Goal: Task Accomplishment & Management: Complete application form

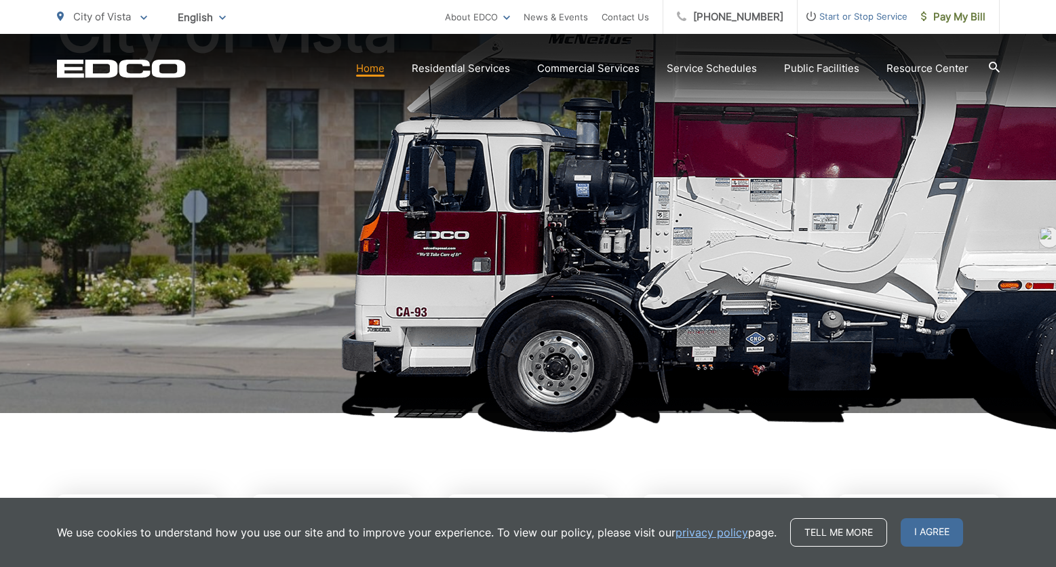
scroll to position [182, 0]
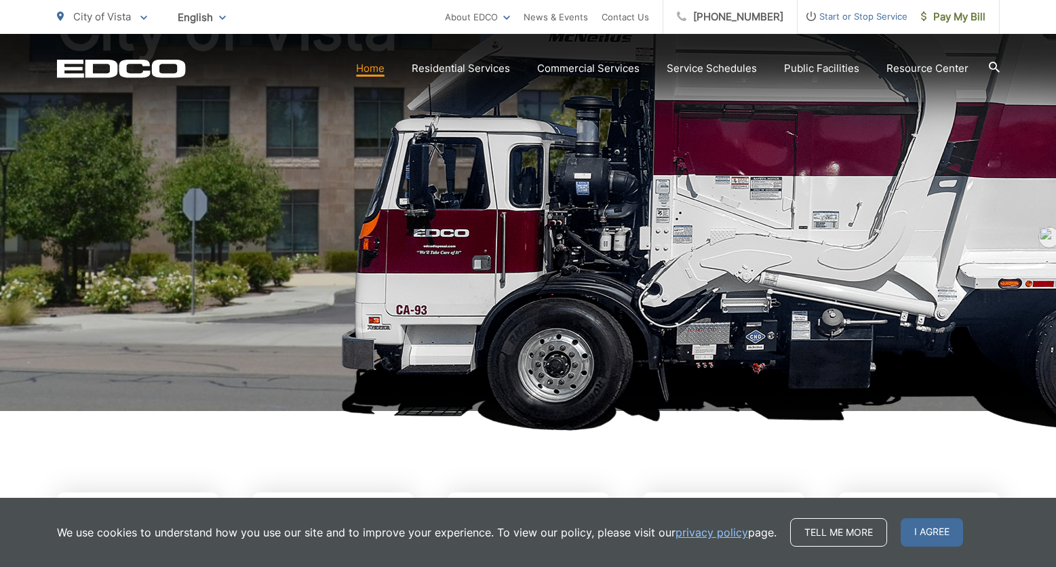
click at [862, 12] on span "Start or Stop Service" at bounding box center [853, 16] width 110 height 16
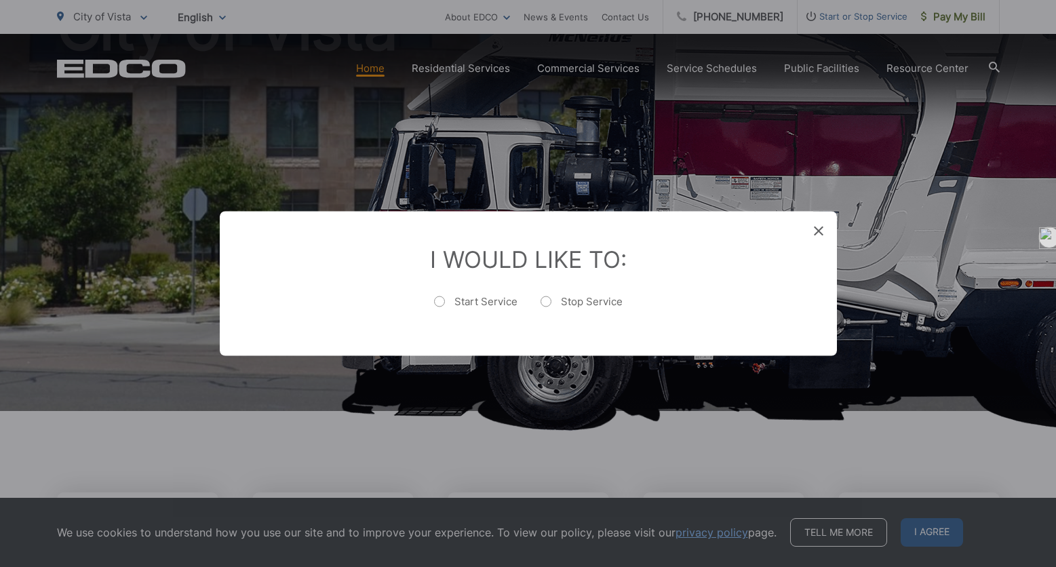
click at [446, 300] on label "Start Service" at bounding box center [475, 308] width 83 height 27
radio input "true"
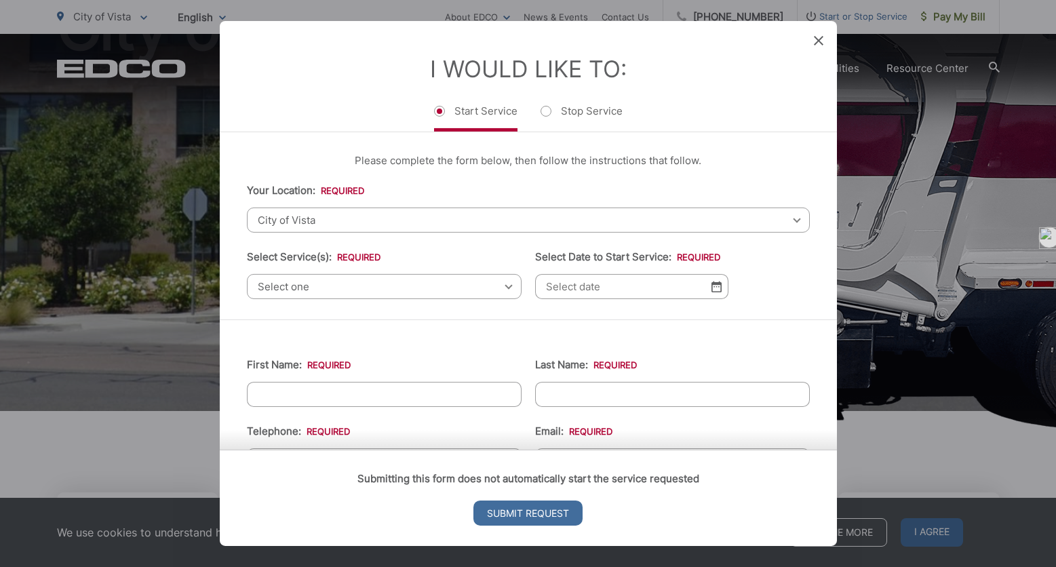
click at [373, 288] on span "Select one" at bounding box center [384, 286] width 275 height 25
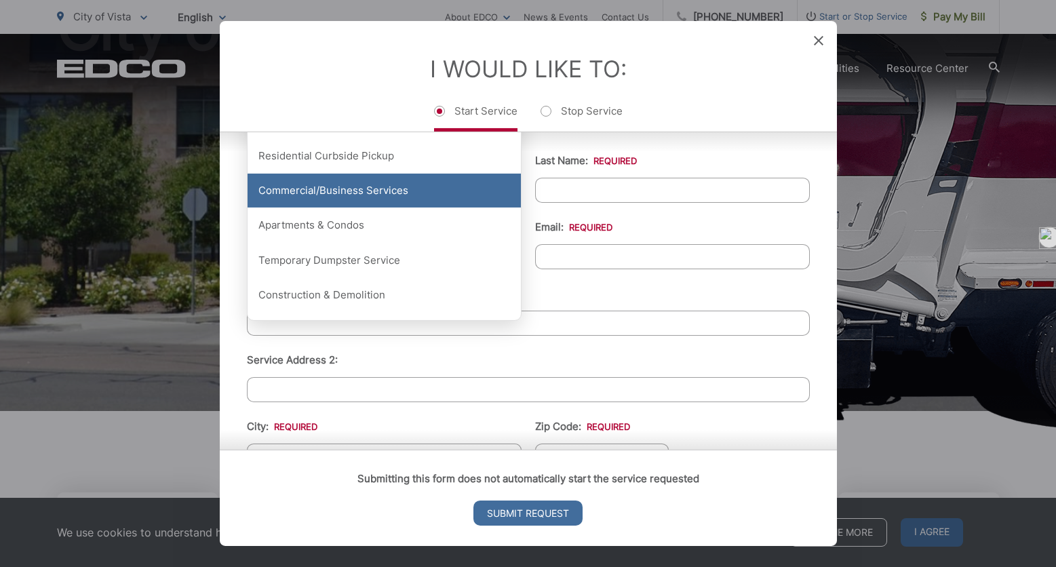
scroll to position [195, 0]
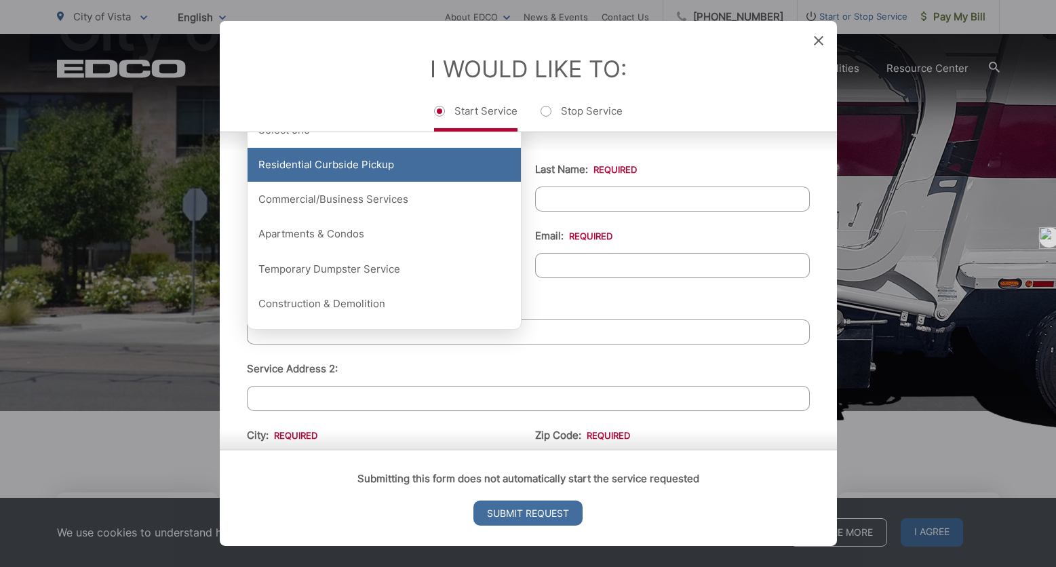
click at [368, 175] on div "Residential Curbside Pickup" at bounding box center [384, 165] width 273 height 34
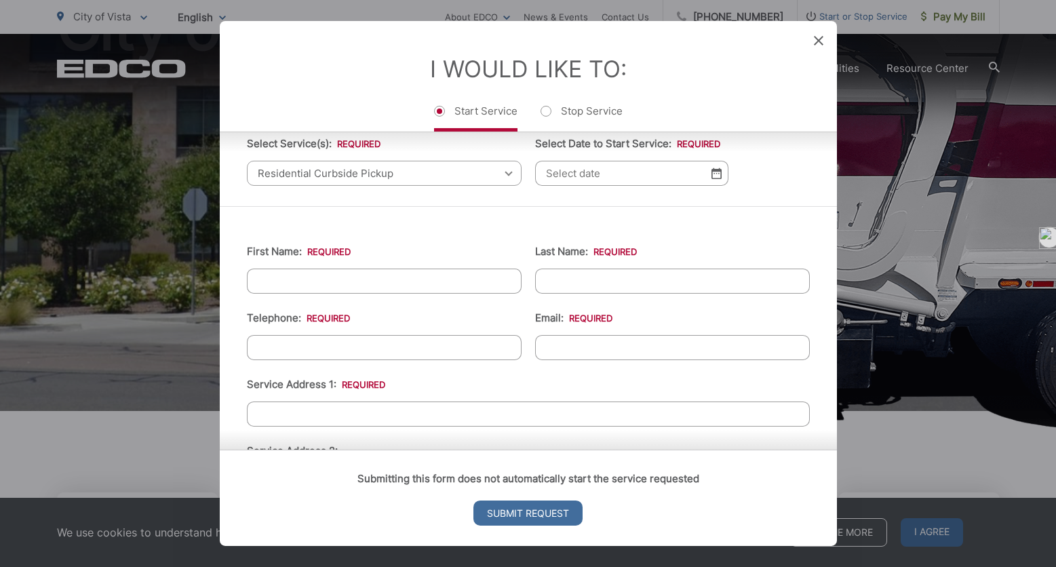
scroll to position [77, 0]
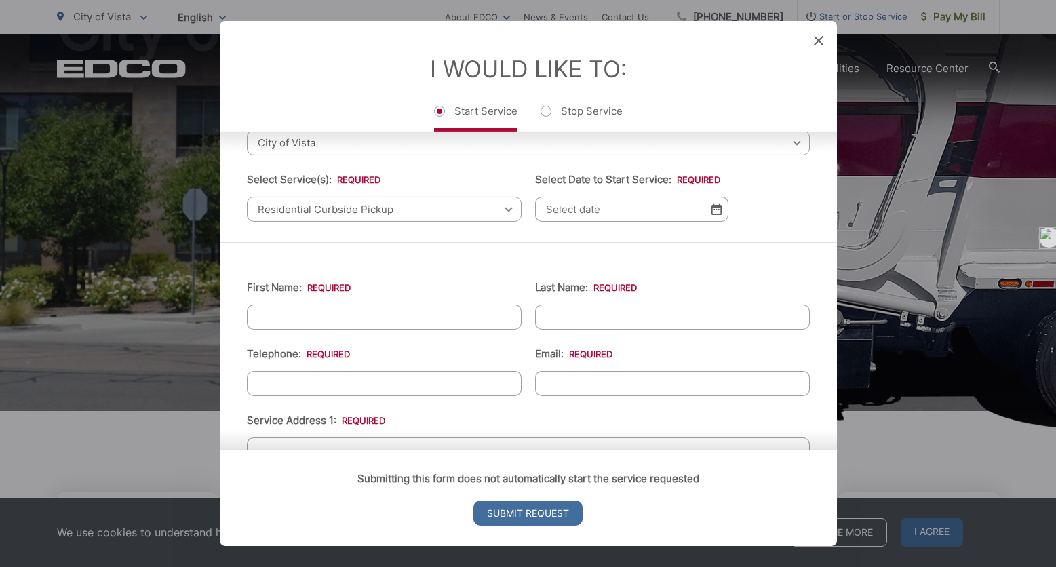
click at [717, 212] on img at bounding box center [716, 209] width 10 height 12
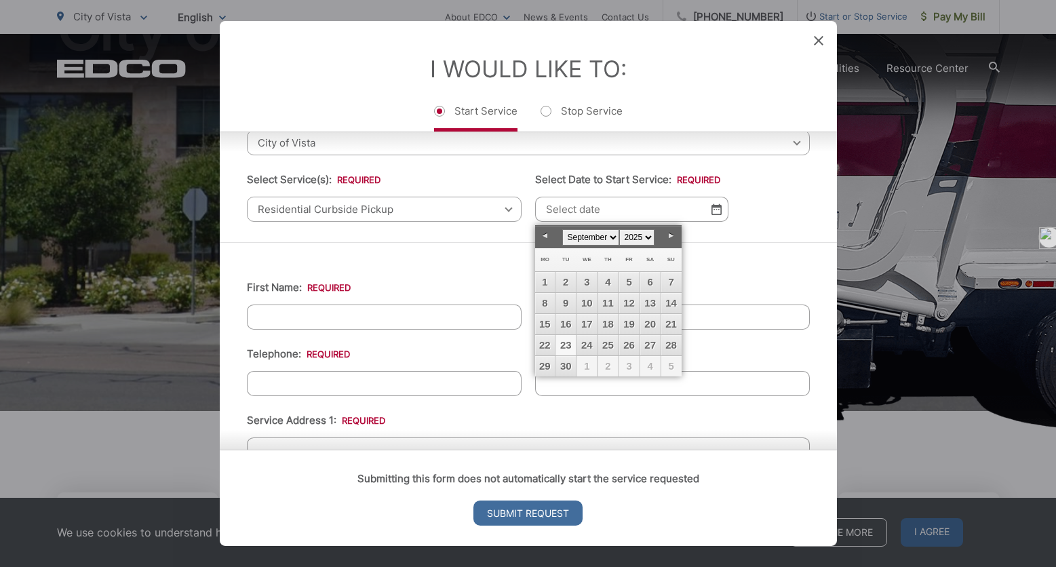
click at [571, 344] on link "23" at bounding box center [565, 345] width 20 height 20
type input "[DATE]"
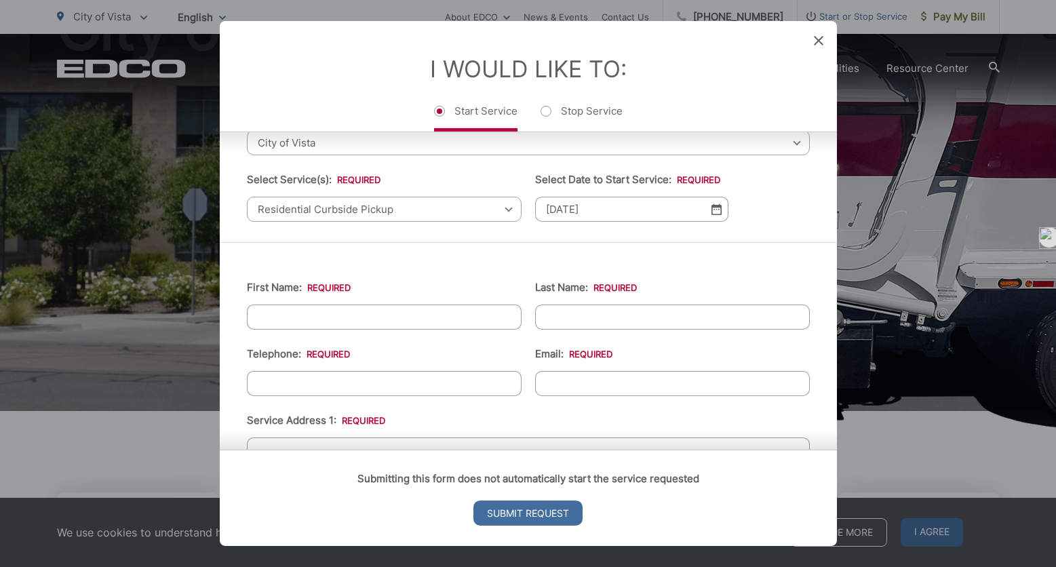
click at [568, 247] on div "First Name: * Last Name: * Telephone: * Email: * Service Address 1: * Service A…" at bounding box center [528, 559] width 617 height 634
click at [418, 323] on input "First Name: *" at bounding box center [384, 317] width 275 height 25
type input "[PERSON_NAME]"
click at [601, 316] on input "Last Name: *" at bounding box center [672, 317] width 275 height 25
type input "[PERSON_NAME]"
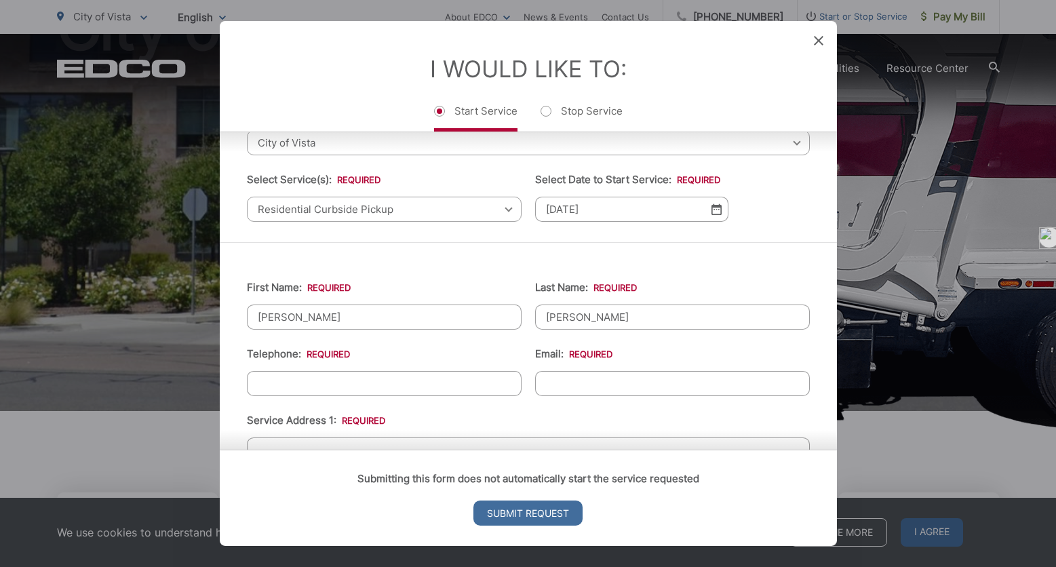
click at [372, 397] on ul "First Name: * [PERSON_NAME] Last Name: * [PERSON_NAME] Telephone: * Email: * Se…" at bounding box center [528, 559] width 563 height 593
click at [365, 390] on input "(___) ___-____" at bounding box center [384, 383] width 275 height 25
type input "[PHONE_NUMBER]"
click at [590, 383] on input "Email: *" at bounding box center [672, 383] width 275 height 25
type input "[EMAIL_ADDRESS][DOMAIN_NAME]"
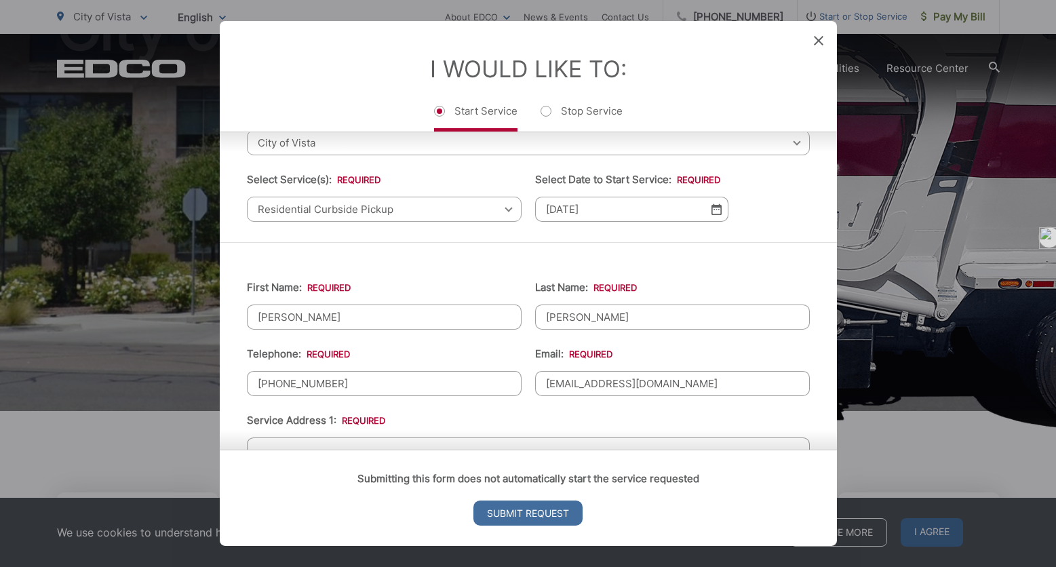
click at [750, 246] on div "First Name: * [PERSON_NAME] Last Name: * [PERSON_NAME] Telephone: * [PHONE_NUMB…" at bounding box center [528, 559] width 617 height 634
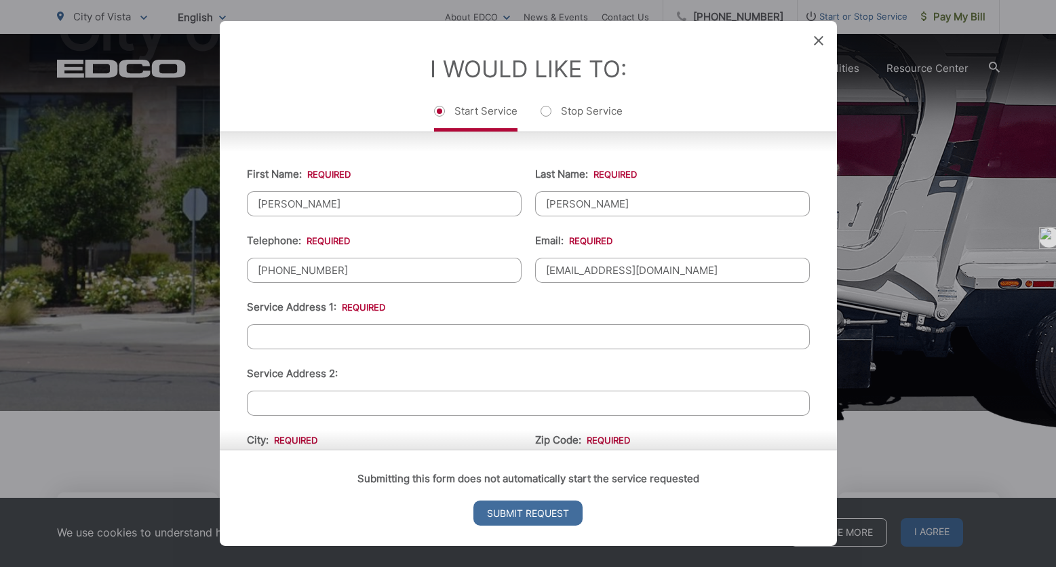
scroll to position [214, 0]
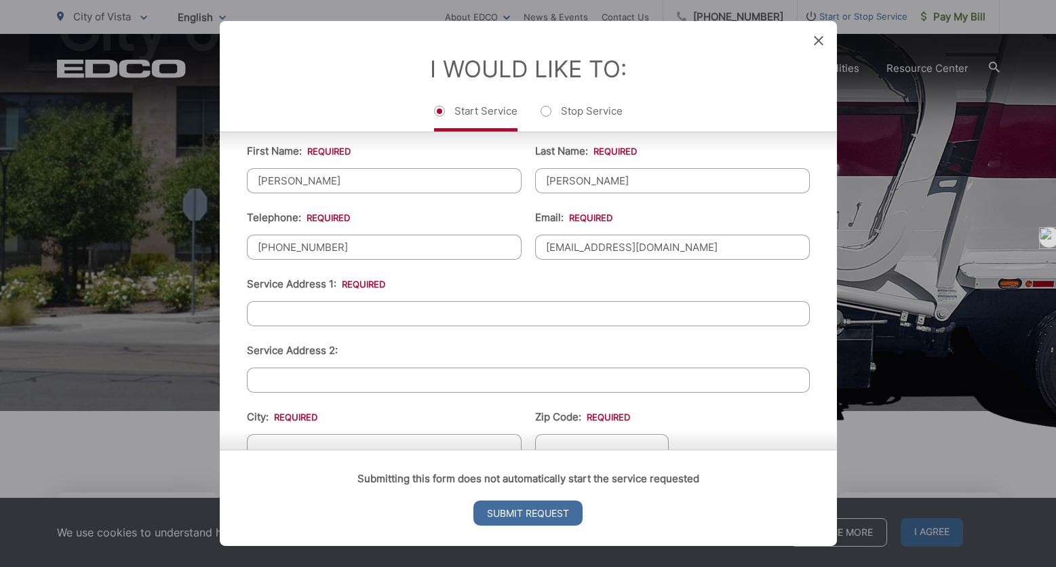
click at [541, 319] on input "Service Address 1: *" at bounding box center [528, 313] width 563 height 25
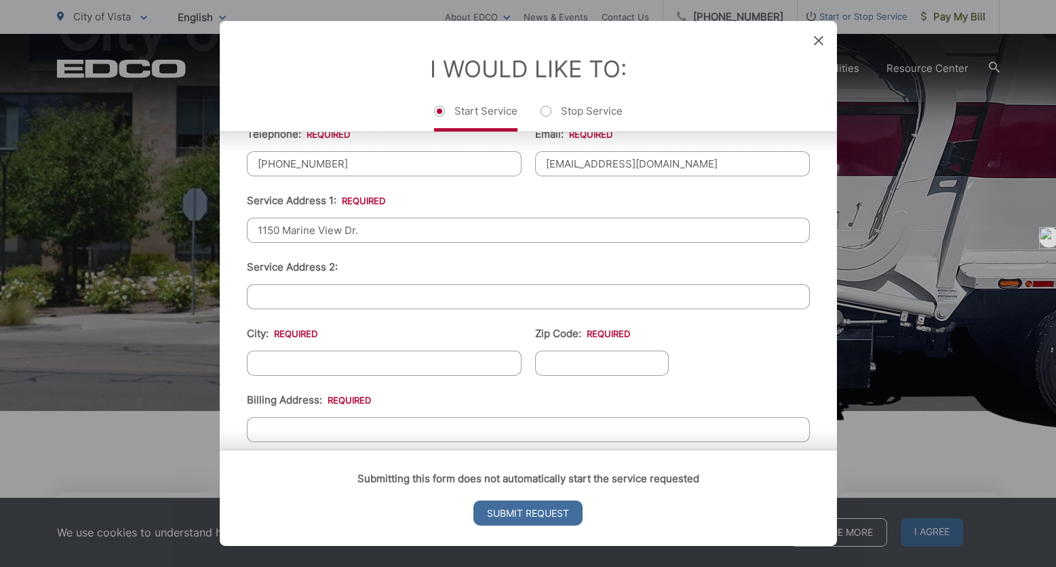
scroll to position [302, 0]
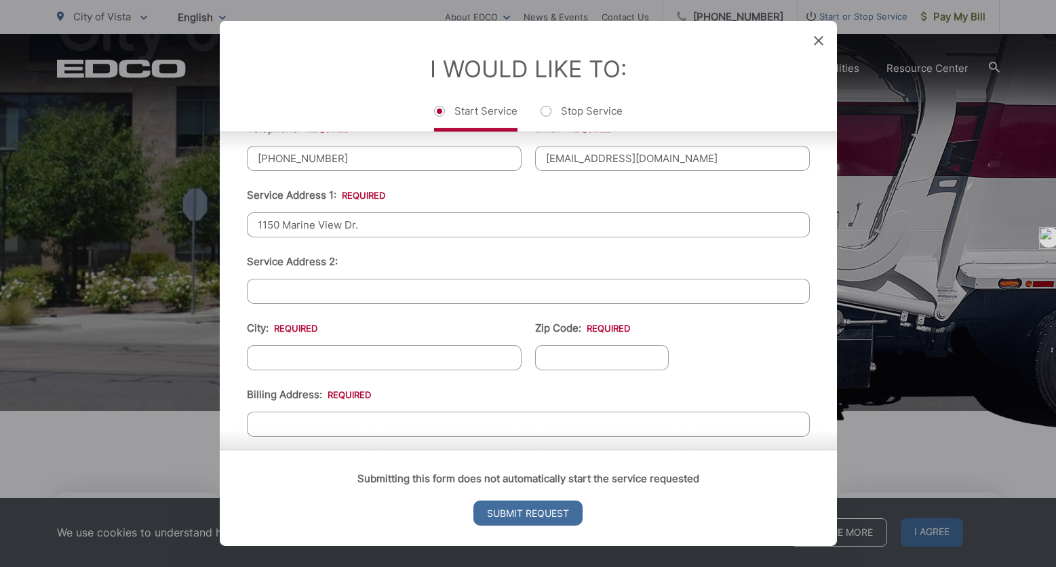
type input "1150 Marine View Dr."
click at [372, 357] on input "City: *" at bounding box center [384, 357] width 275 height 25
type input "Vista"
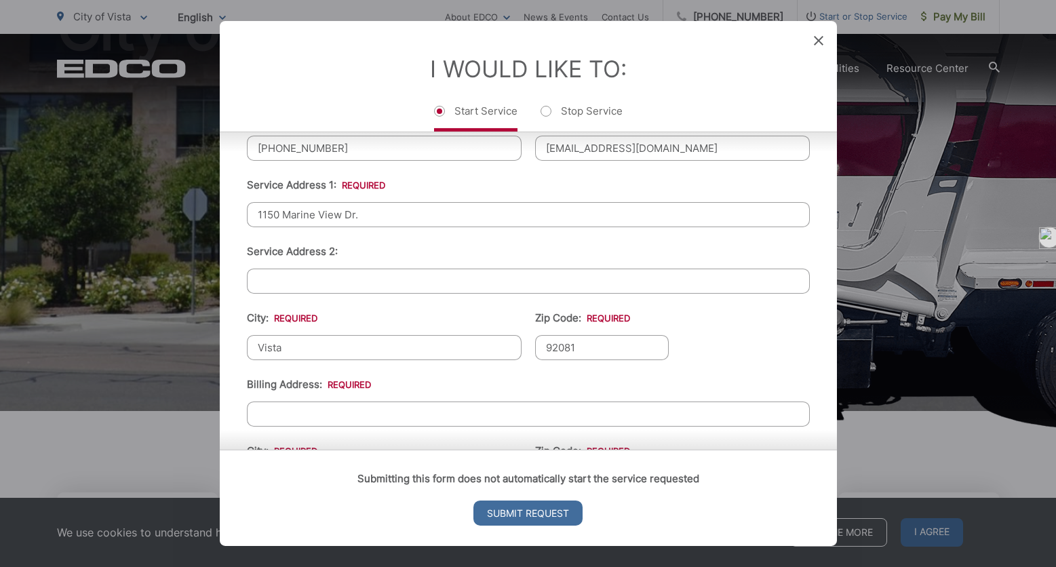
scroll to position [317, 0]
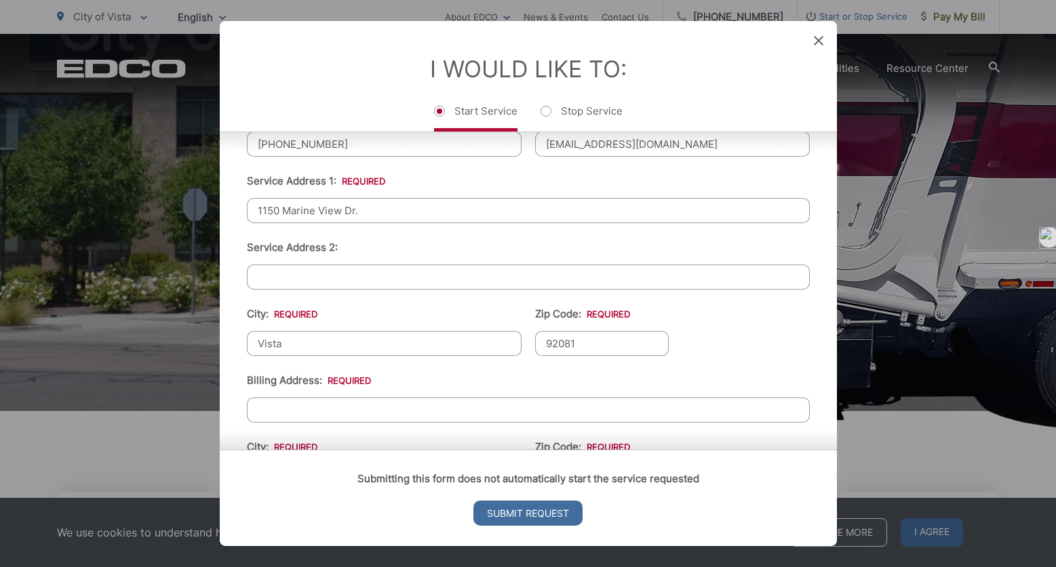
type input "92081"
click at [383, 410] on input "Billing Address: *" at bounding box center [528, 409] width 563 height 25
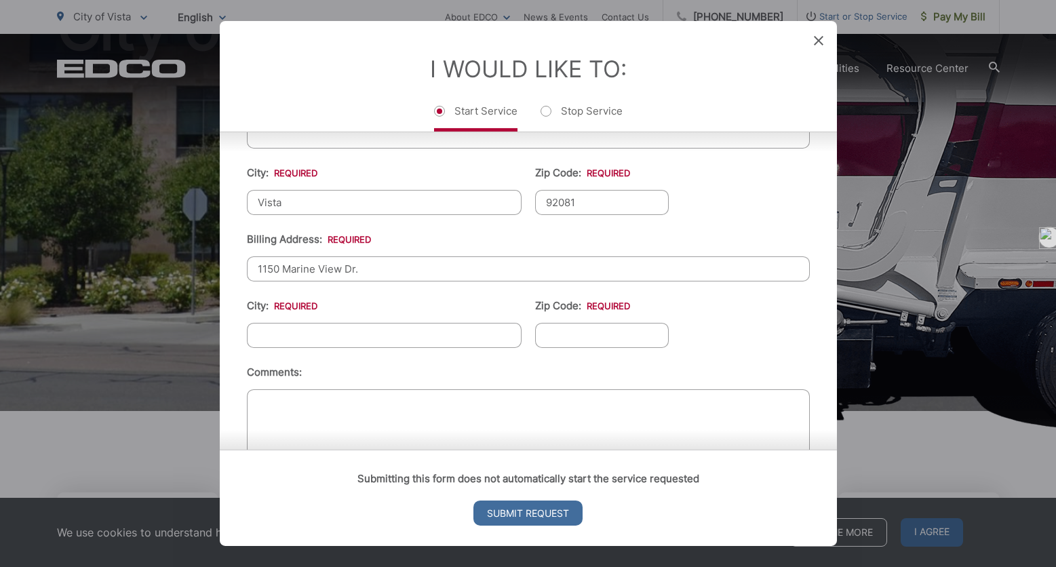
scroll to position [473, 0]
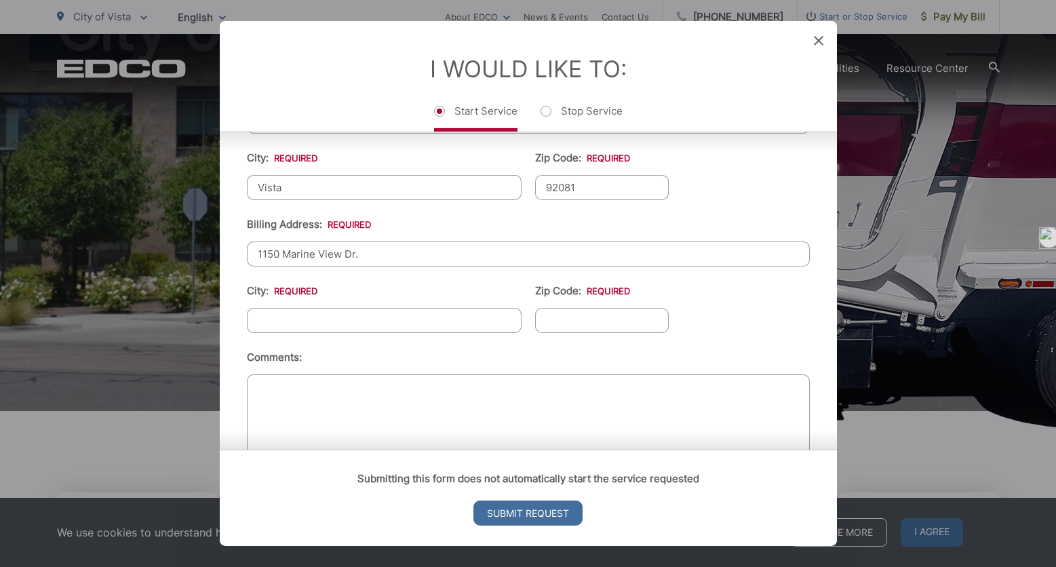
type input "1150 Marine View Dr."
click at [402, 323] on input "City: *" at bounding box center [384, 320] width 275 height 25
type input "Vista"
click at [570, 315] on input "Zip Code: *" at bounding box center [602, 320] width 134 height 25
type input "92081"
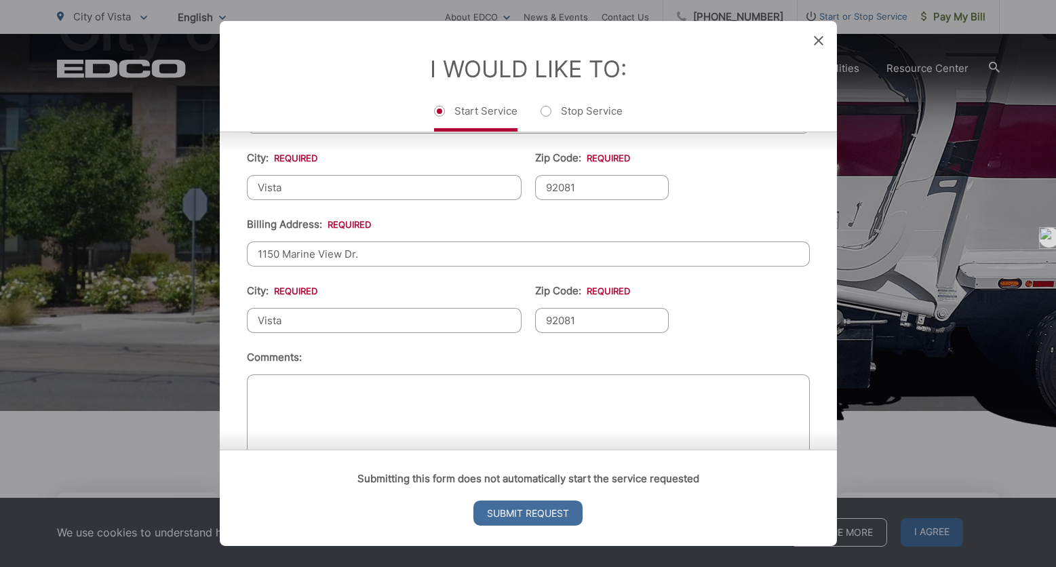
click at [584, 347] on ul "First Name: * [PERSON_NAME] Last Name: * [PERSON_NAME] Telephone: * [PHONE_NUMB…" at bounding box center [528, 164] width 563 height 593
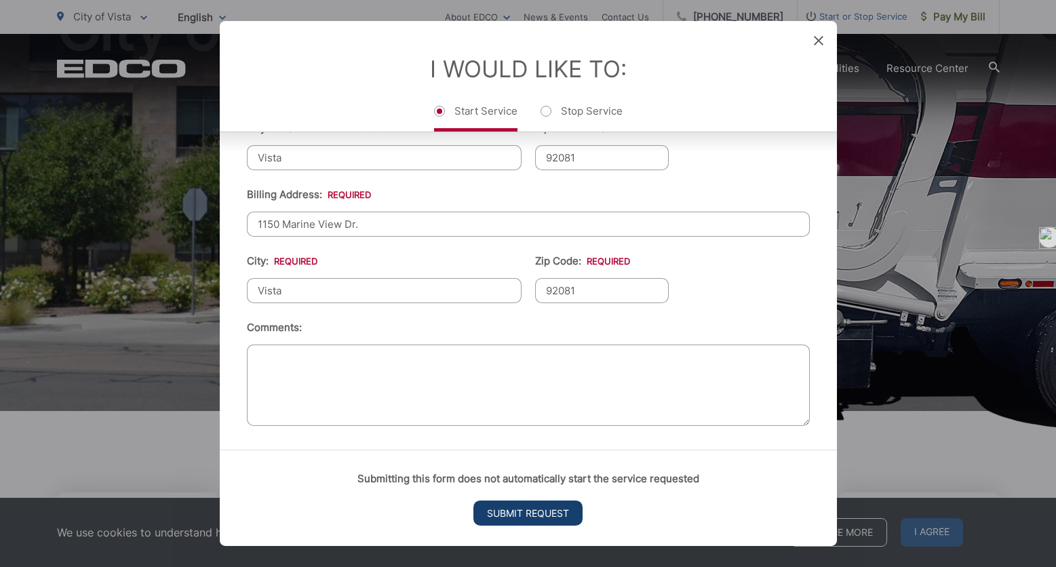
click at [527, 510] on input "Submit Request" at bounding box center [527, 513] width 109 height 25
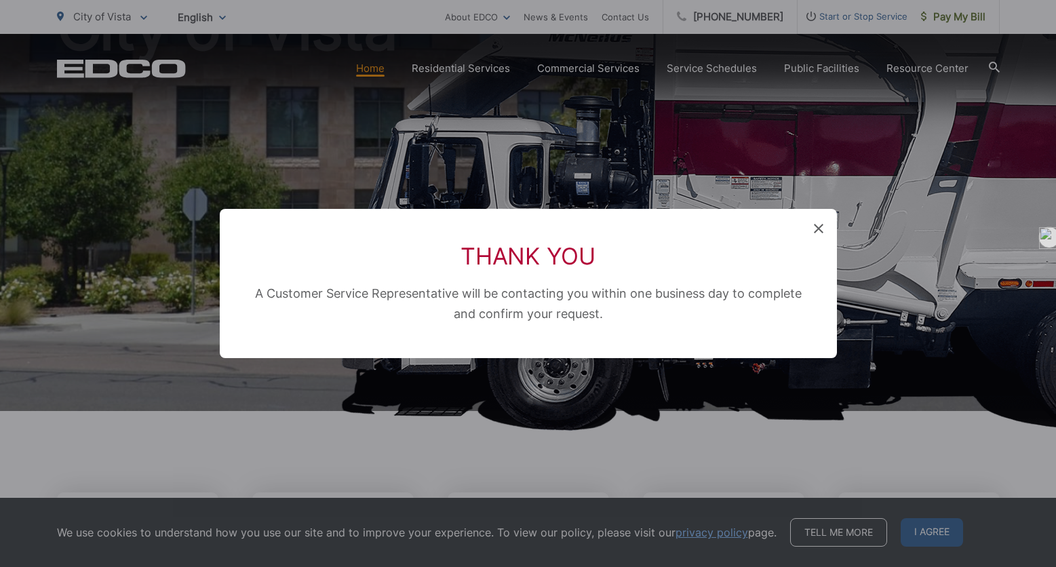
scroll to position [324, 0]
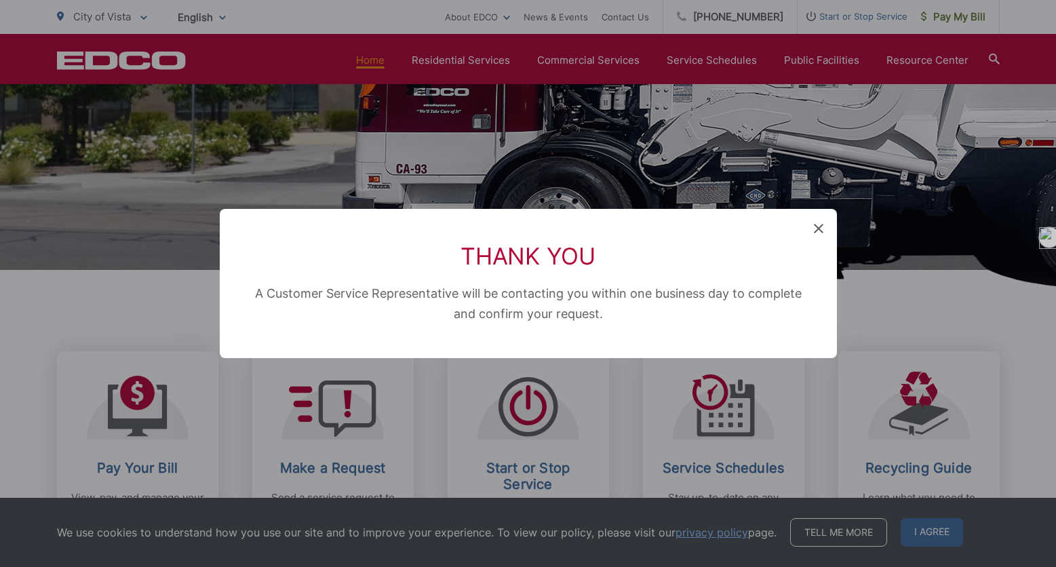
click at [819, 230] on icon at bounding box center [818, 228] width 9 height 9
